Goal: Navigation & Orientation: Go to known website

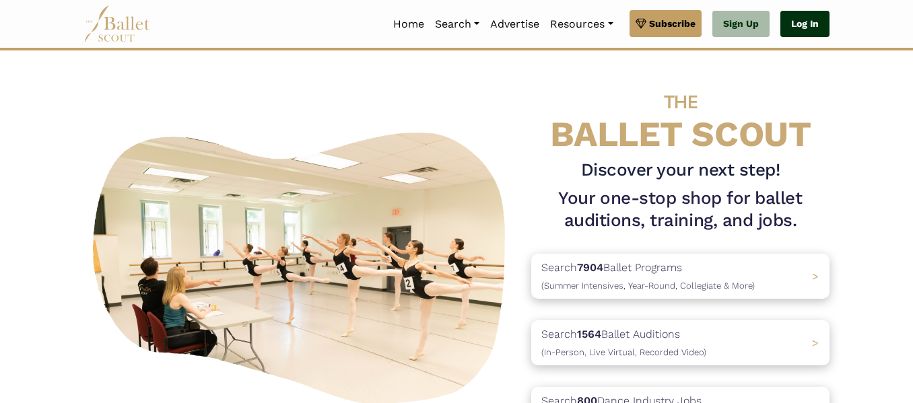
click at [817, 29] on link "Log In" at bounding box center [804, 24] width 49 height 27
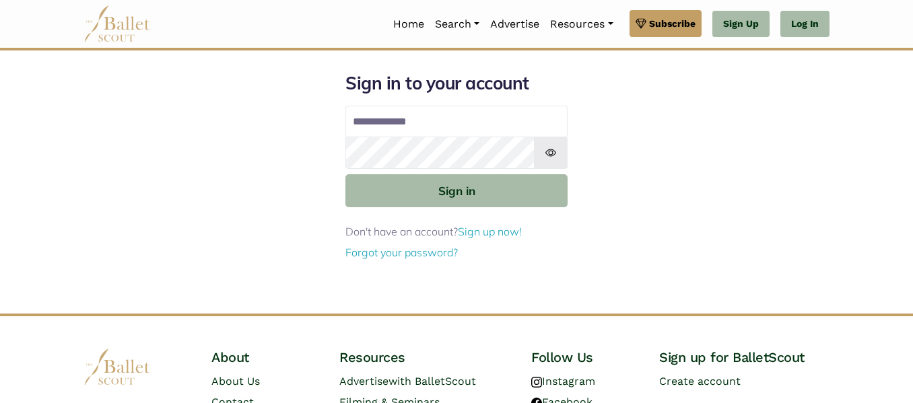
type input "**********"
click at [507, 117] on input "**********" at bounding box center [456, 122] width 222 height 32
click at [547, 156] on img at bounding box center [551, 153] width 34 height 32
